Goal: Task Accomplishment & Management: Manage account settings

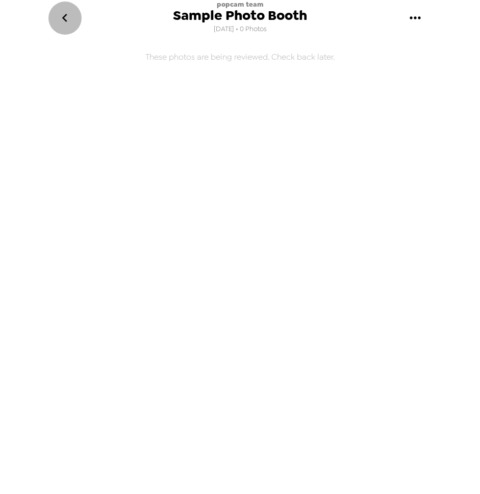
click at [69, 22] on icon "go back" at bounding box center [65, 18] width 16 height 16
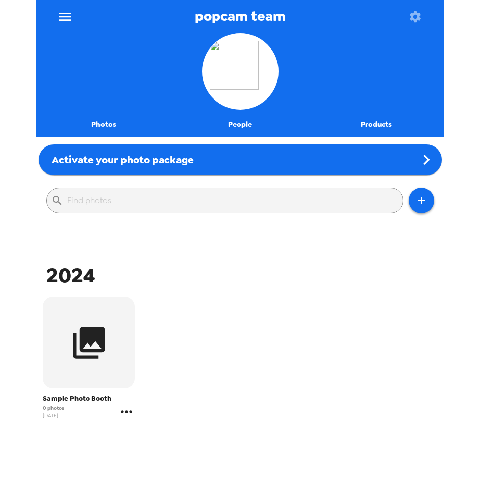
click at [131, 410] on icon "gallery menu" at bounding box center [126, 412] width 16 height 16
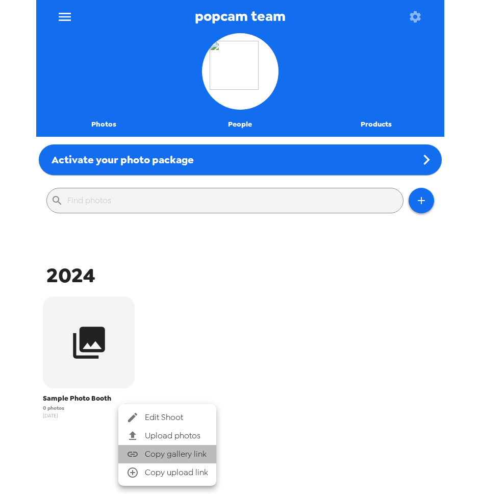
click at [137, 453] on icon at bounding box center [133, 454] width 10 height 5
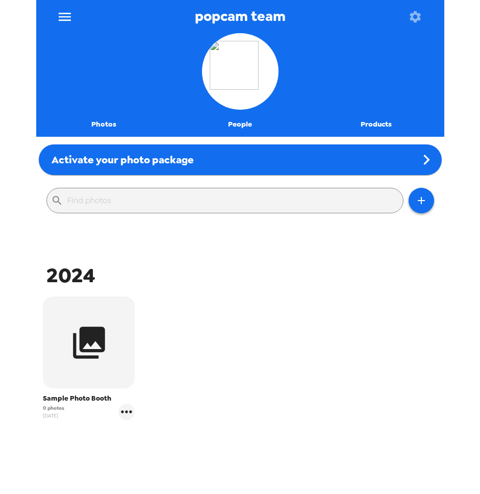
click at [58, 21] on icon "menu" at bounding box center [65, 17] width 16 height 16
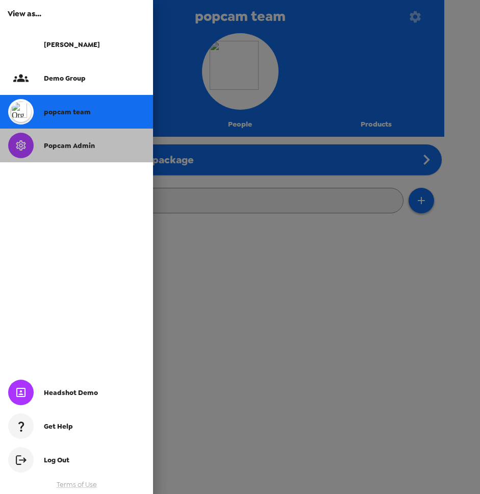
click at [70, 143] on span "Popcam Admin" at bounding box center [69, 145] width 51 height 9
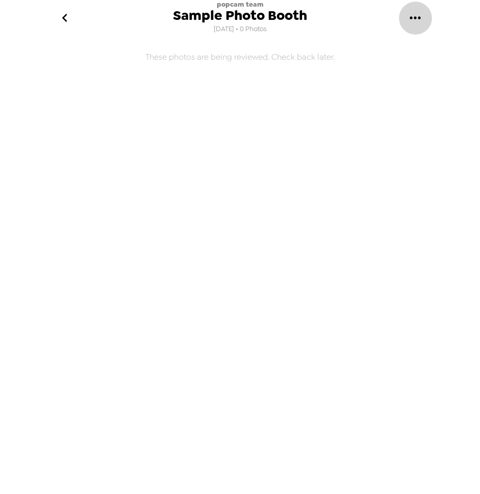
click at [416, 15] on icon "gallery menu" at bounding box center [415, 18] width 16 height 16
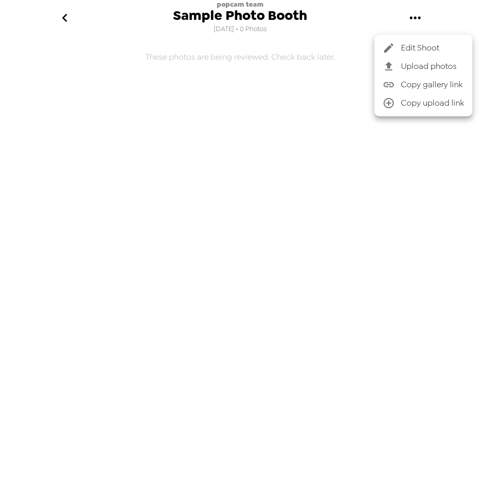
click at [422, 45] on span "Edit Shoot" at bounding box center [432, 48] width 63 height 12
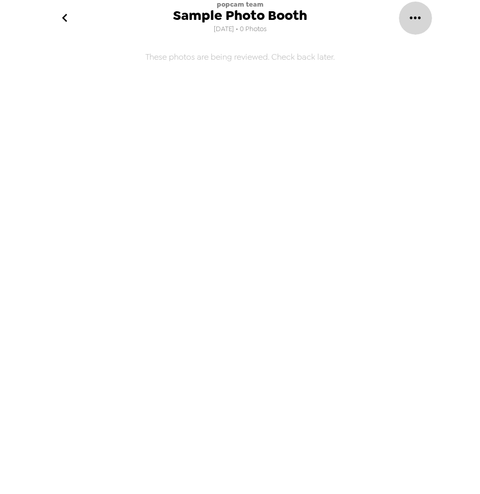
click at [409, 15] on icon "gallery menu" at bounding box center [415, 18] width 16 height 16
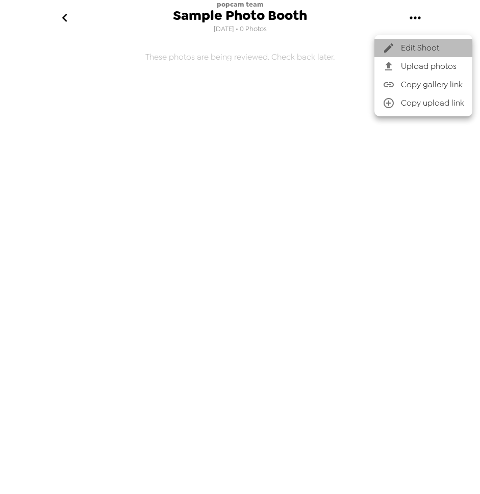
click at [419, 51] on span "Edit Shoot" at bounding box center [432, 48] width 63 height 12
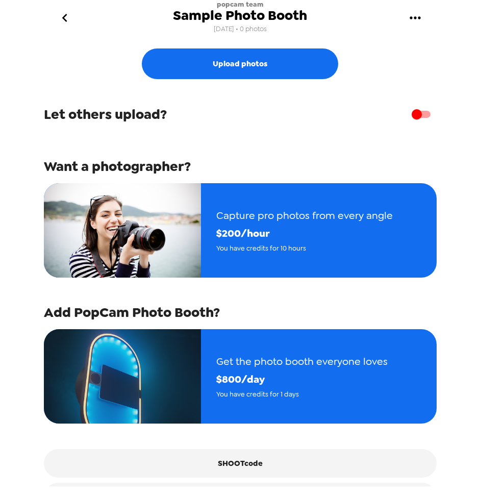
click at [72, 12] on icon "go back" at bounding box center [65, 18] width 16 height 16
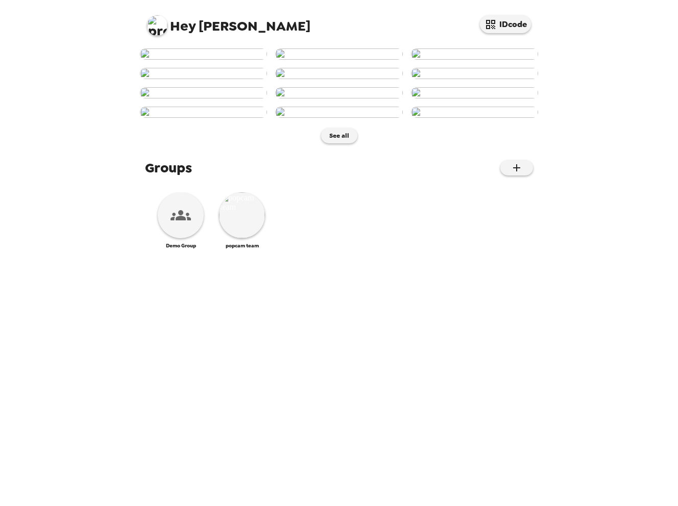
click at [320, 60] on img at bounding box center [338, 53] width 127 height 11
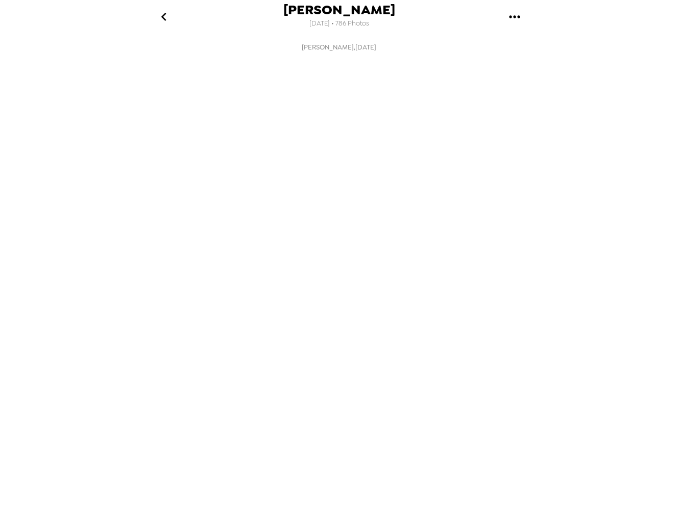
scroll to position [0, 83]
click at [163, 15] on icon "go back" at bounding box center [163, 17] width 5 height 8
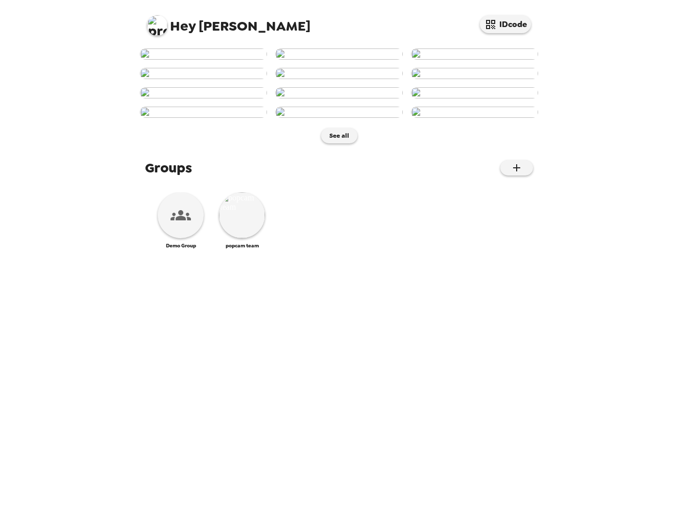
click at [164, 22] on img at bounding box center [157, 25] width 20 height 20
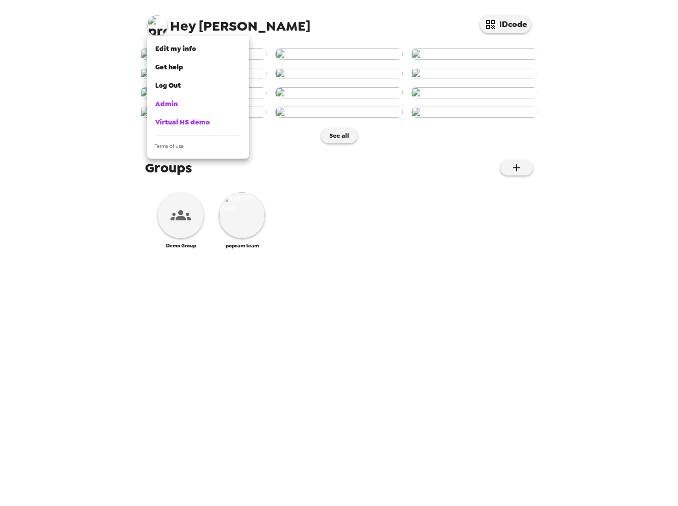
click at [116, 175] on div at bounding box center [339, 253] width 678 height 506
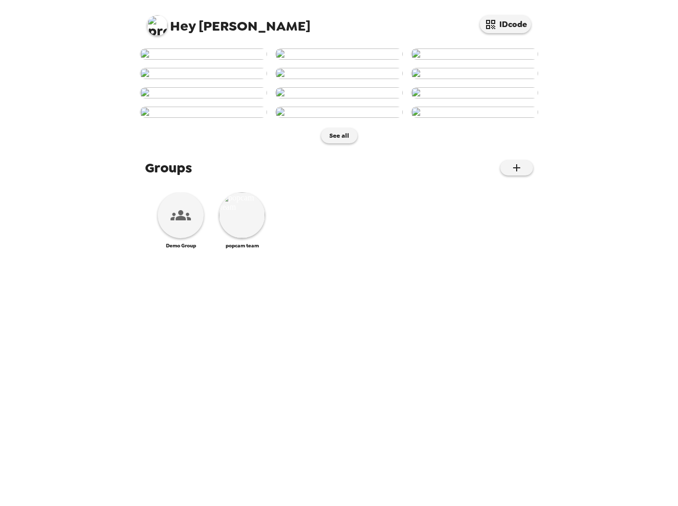
scroll to position [355, 0]
click at [250, 238] on img at bounding box center [242, 215] width 46 height 46
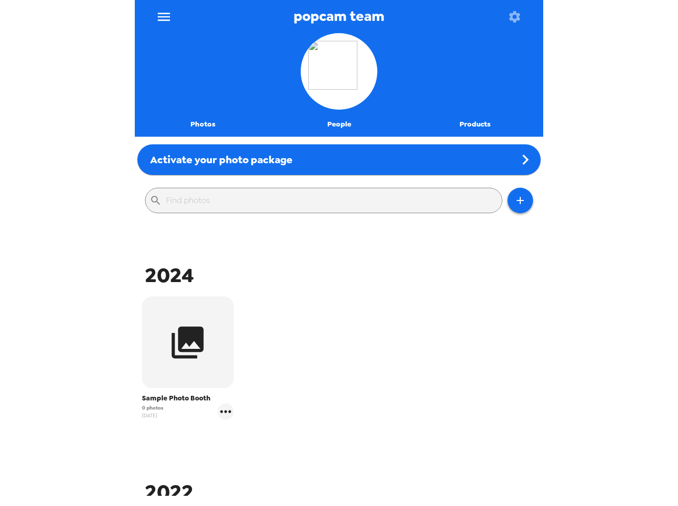
click at [164, 15] on icon "menu" at bounding box center [164, 17] width 16 height 16
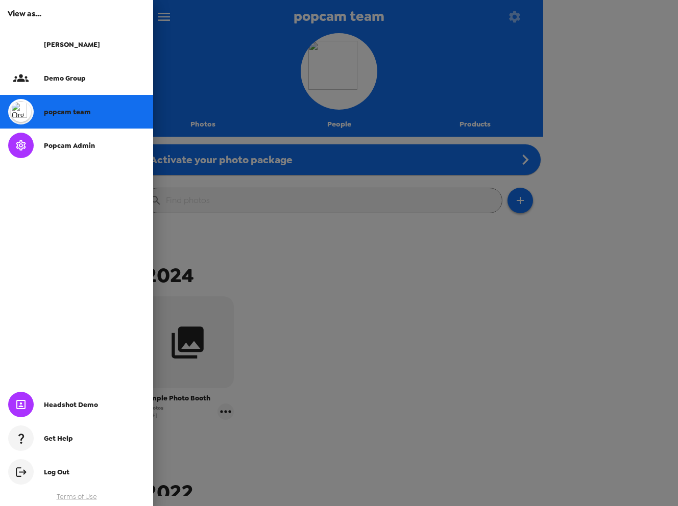
click at [216, 246] on div at bounding box center [339, 253] width 678 height 506
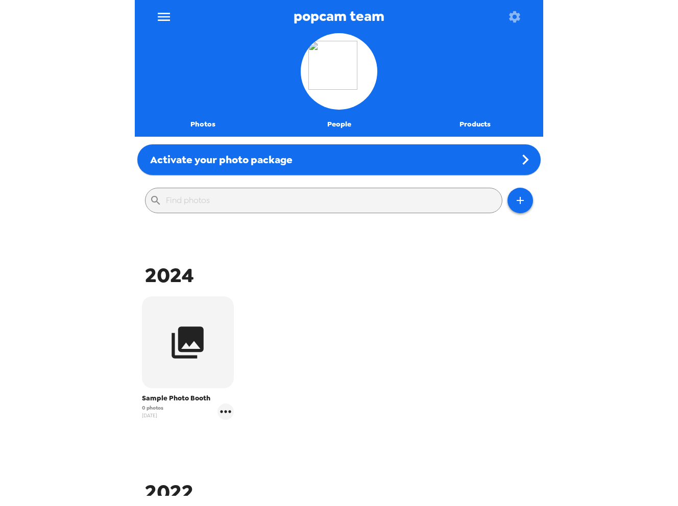
click at [160, 10] on icon "menu" at bounding box center [164, 17] width 16 height 16
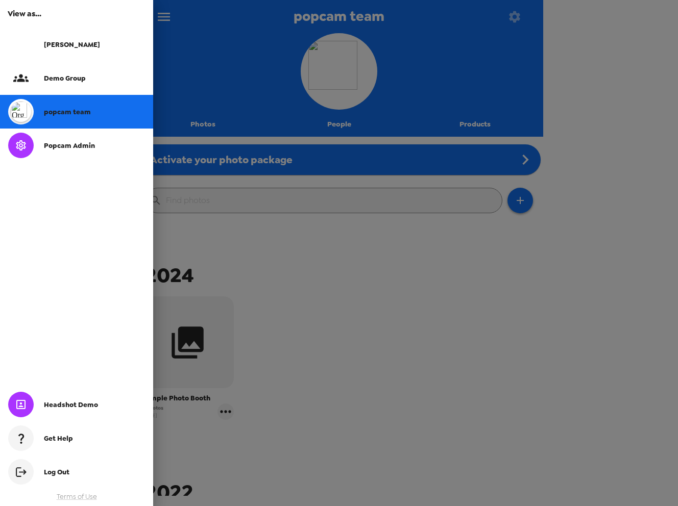
click at [69, 147] on span "Popcam Admin" at bounding box center [69, 145] width 51 height 9
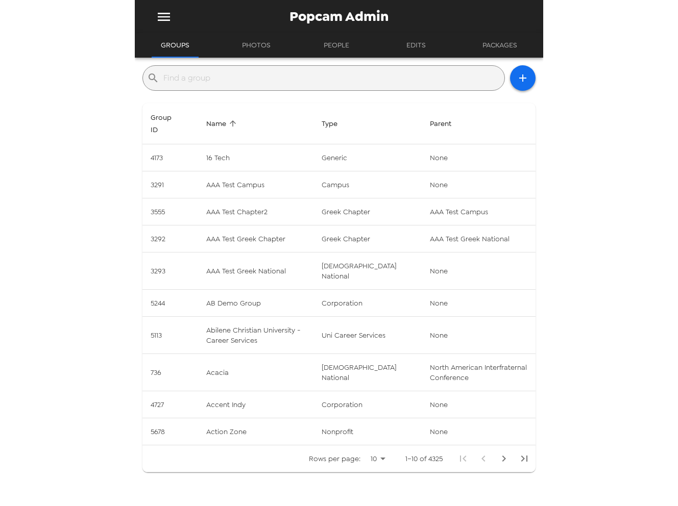
click at [227, 80] on input "text" at bounding box center [331, 78] width 337 height 16
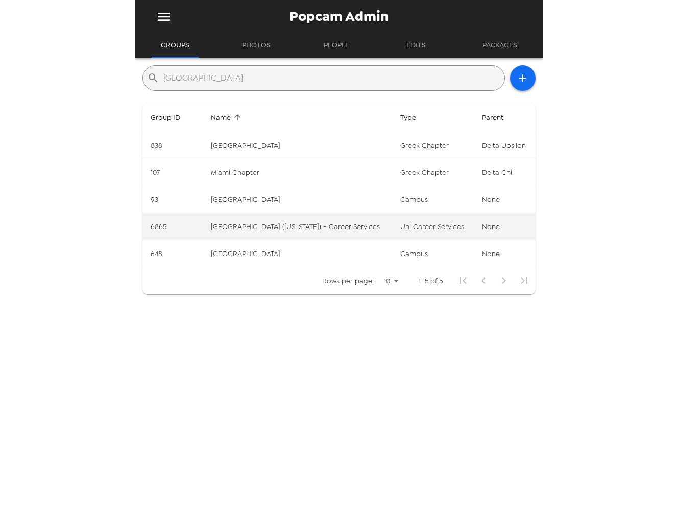
type input "miami"
click at [319, 227] on td "Miami University (Ohio) - Career Services" at bounding box center [297, 226] width 189 height 27
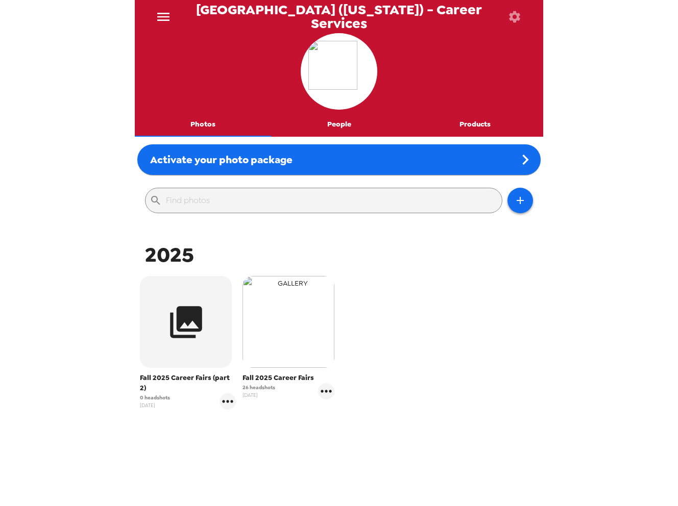
click at [308, 352] on img "button" at bounding box center [288, 322] width 92 height 92
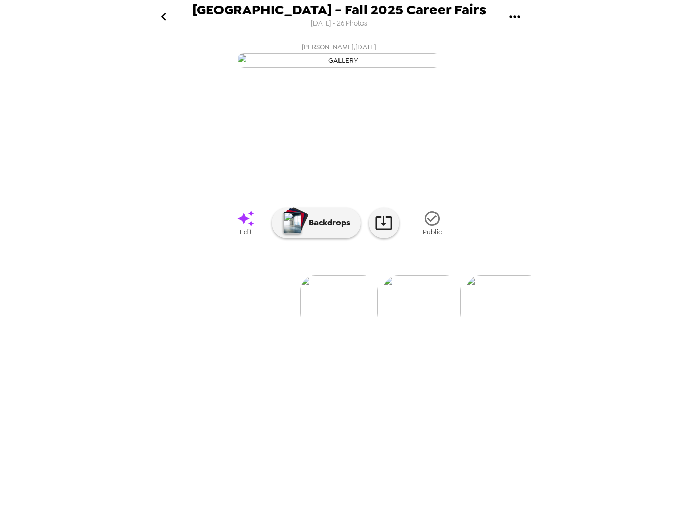
click at [240, 228] on icon at bounding box center [246, 219] width 18 height 18
click at [428, 329] on img at bounding box center [422, 302] width 78 height 53
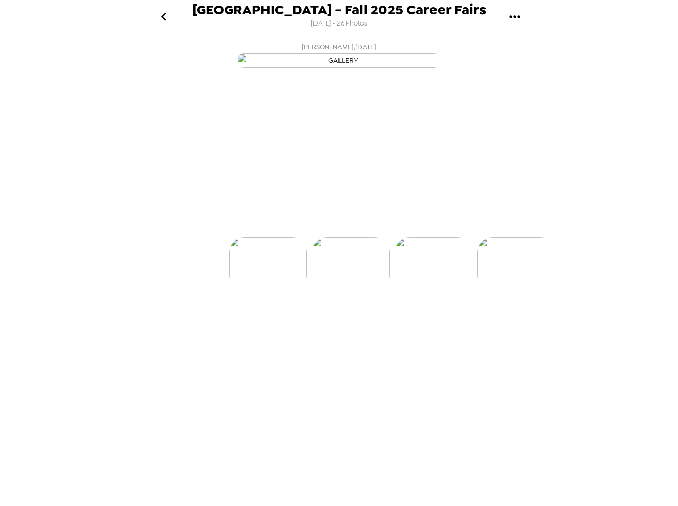
scroll to position [0, 82]
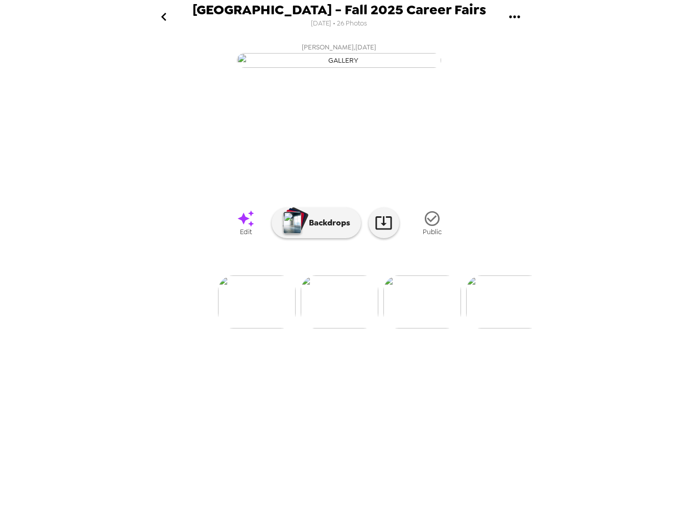
click at [420, 329] on img at bounding box center [422, 302] width 78 height 53
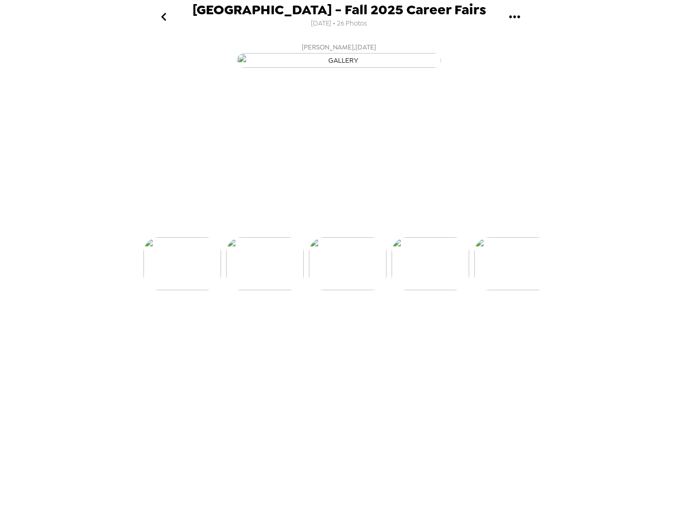
scroll to position [0, 165]
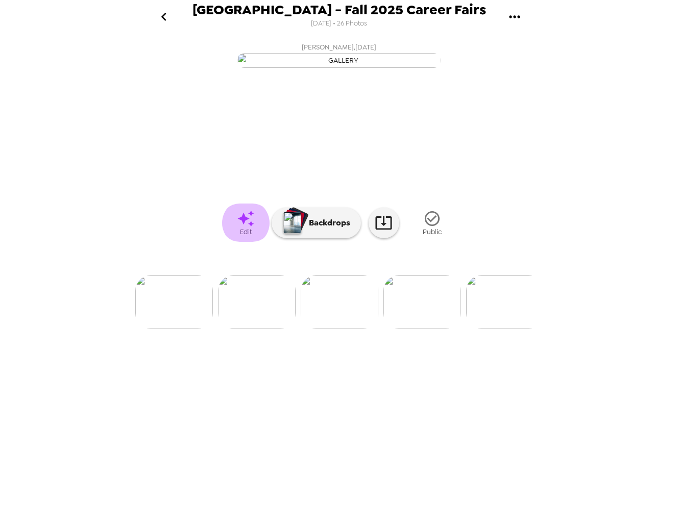
click at [249, 228] on icon at bounding box center [246, 219] width 18 height 18
click at [434, 329] on img at bounding box center [422, 302] width 78 height 53
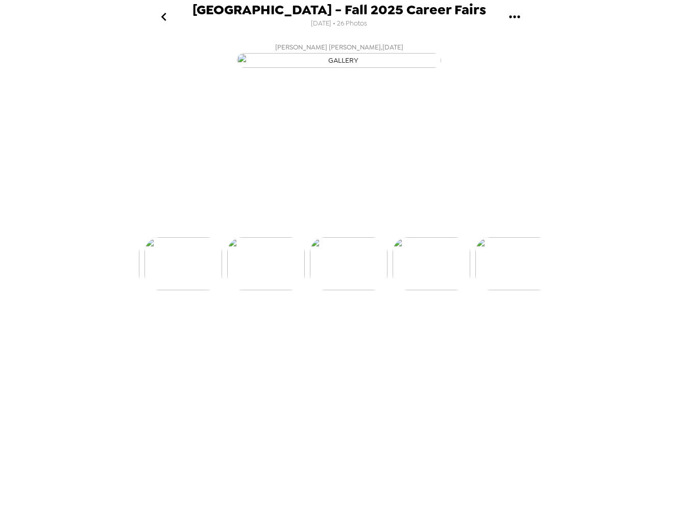
scroll to position [0, 247]
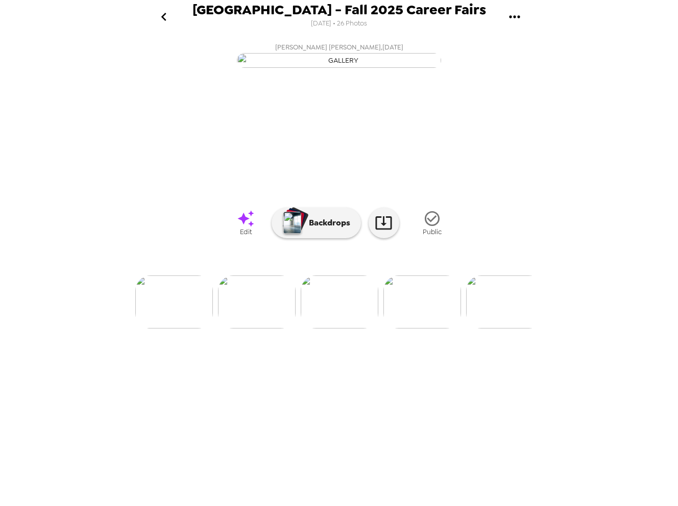
click at [241, 236] on span "Edit" at bounding box center [246, 232] width 12 height 9
click at [164, 16] on icon "go back" at bounding box center [164, 17] width 16 height 16
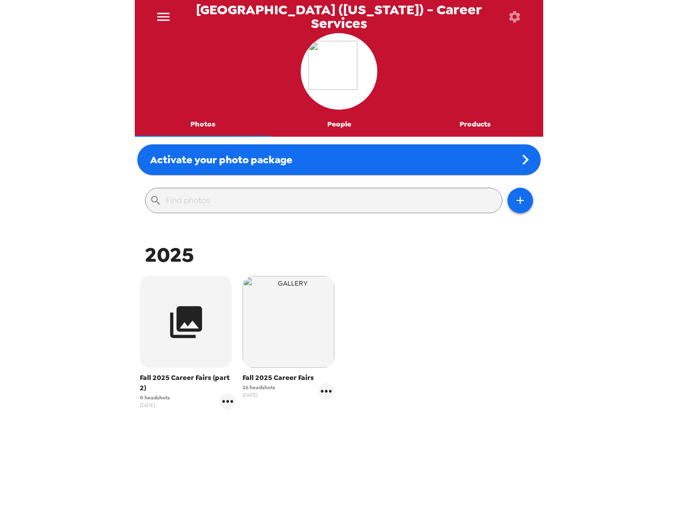
click at [166, 16] on icon "menu" at bounding box center [163, 17] width 12 height 8
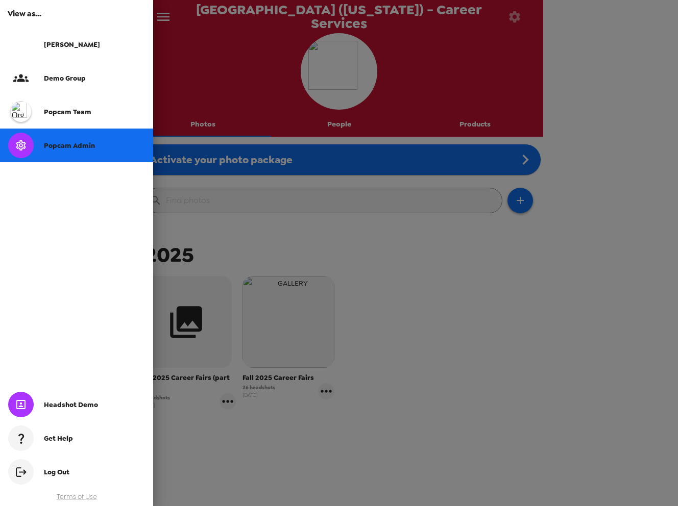
click at [85, 116] on div "popcam team" at bounding box center [76, 112] width 153 height 34
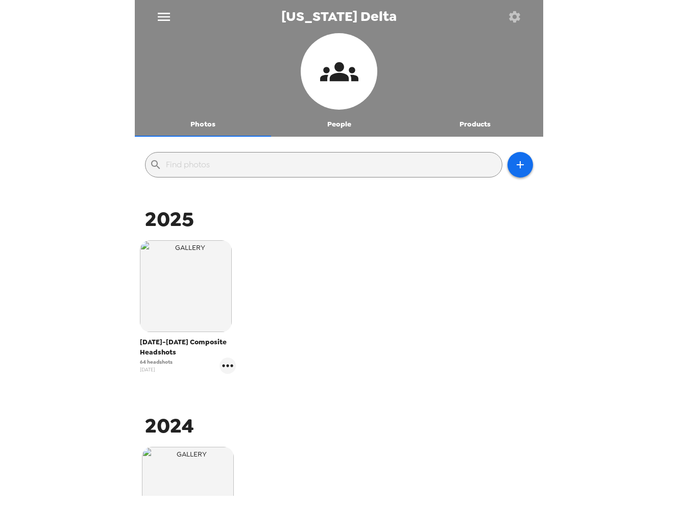
click at [344, 126] on button "People" at bounding box center [339, 124] width 136 height 24
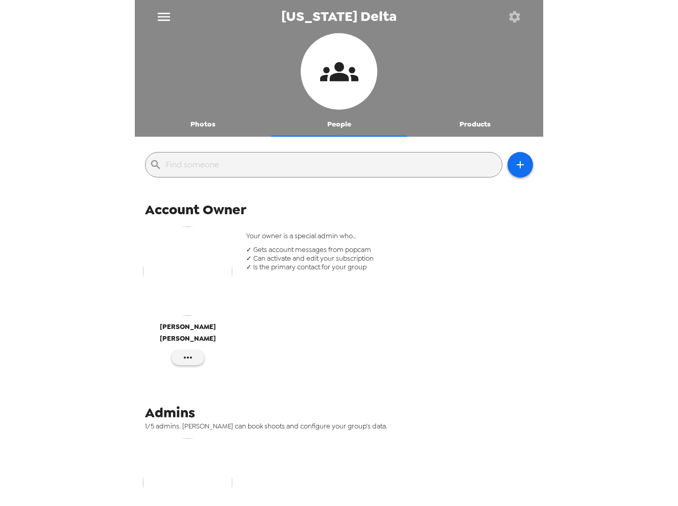
click at [475, 127] on button "Products" at bounding box center [475, 124] width 136 height 24
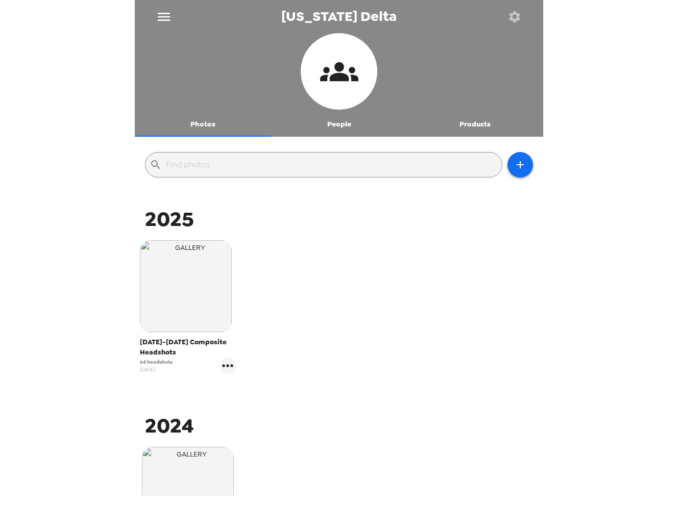
click at [463, 139] on div at bounding box center [339, 139] width 408 height 5
click at [475, 122] on button "Products" at bounding box center [475, 124] width 136 height 24
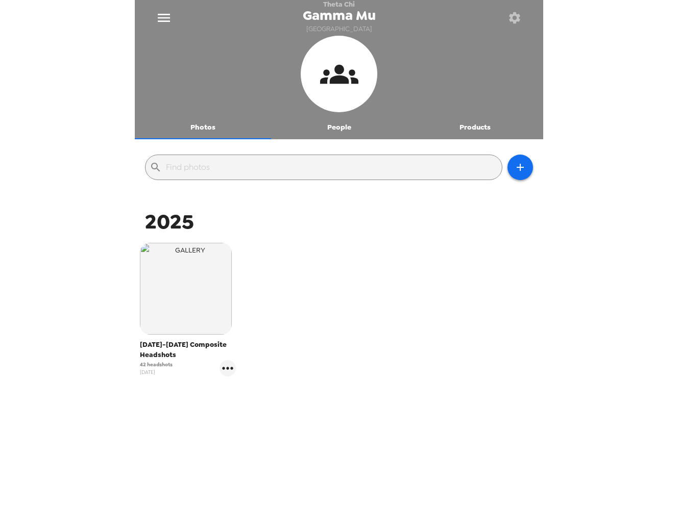
click at [463, 127] on button "Products" at bounding box center [475, 127] width 136 height 24
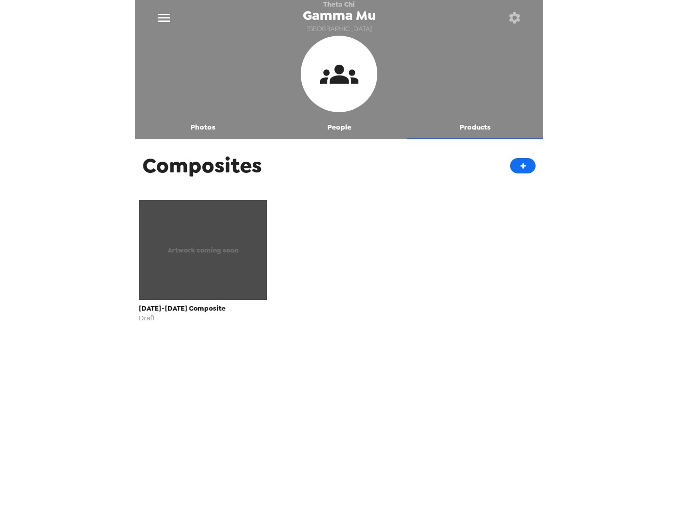
click at [200, 133] on button "Photos" at bounding box center [203, 127] width 136 height 24
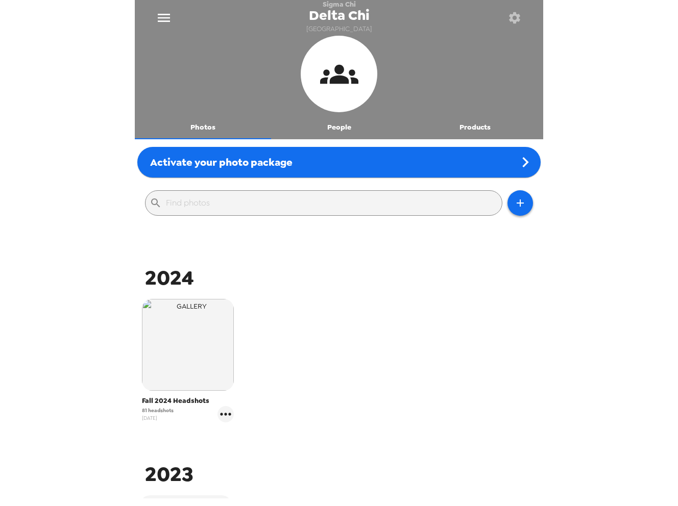
click at [470, 121] on button "Products" at bounding box center [475, 127] width 136 height 24
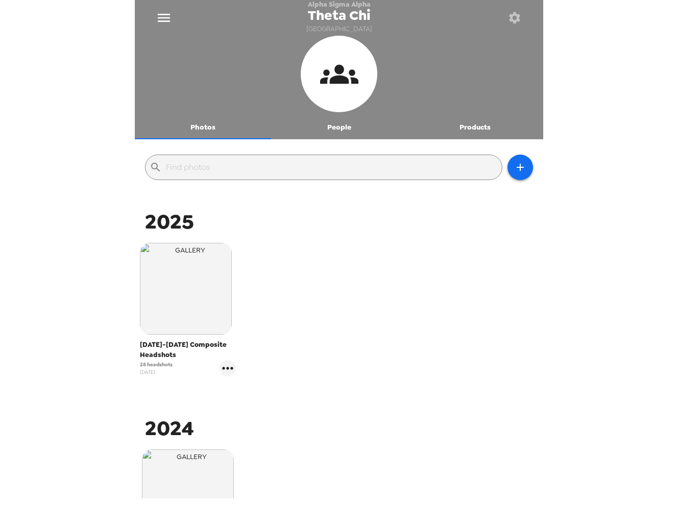
click at [467, 135] on button "Products" at bounding box center [475, 127] width 136 height 24
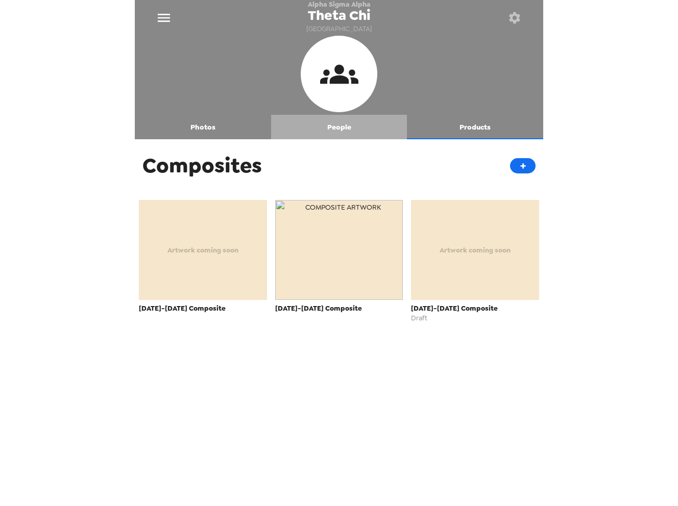
click at [328, 129] on button "People" at bounding box center [339, 127] width 136 height 24
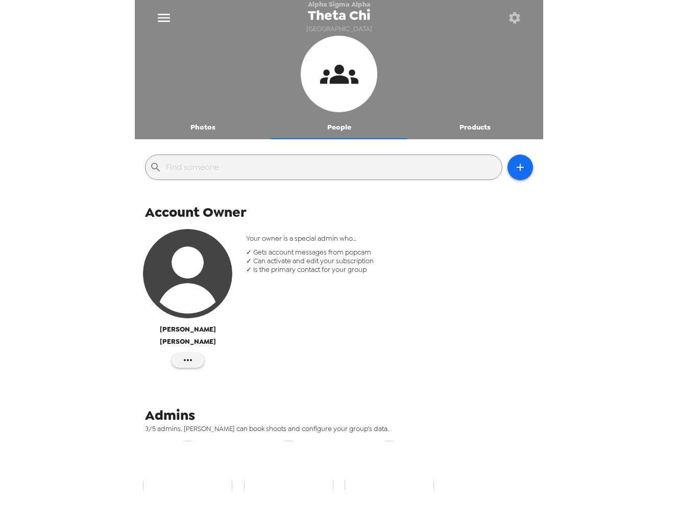
click at [215, 130] on button "Photos" at bounding box center [203, 127] width 136 height 24
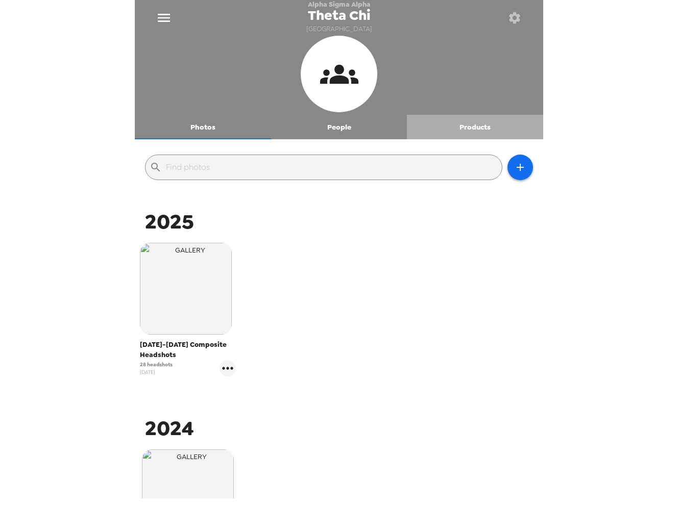
click at [461, 125] on button "Products" at bounding box center [475, 127] width 136 height 24
